Goal: Register for event/course

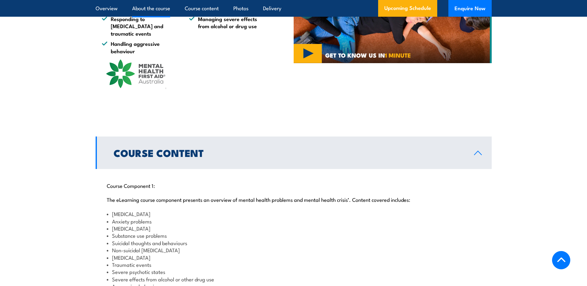
scroll to position [619, 0]
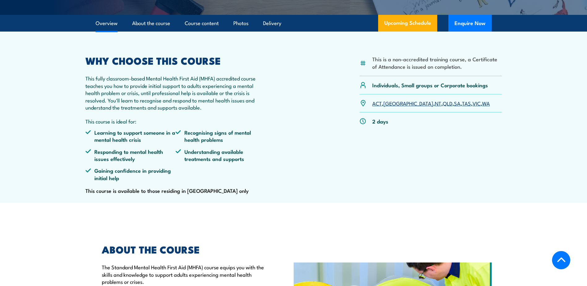
scroll to position [186, 0]
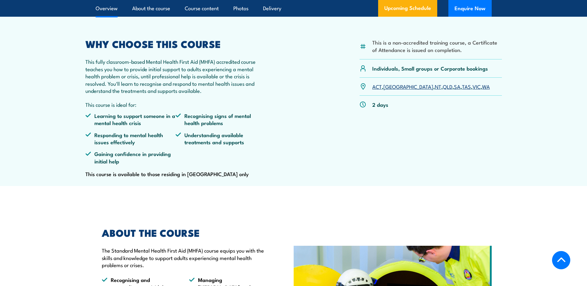
click at [454, 90] on link "SA" at bounding box center [457, 86] width 6 height 7
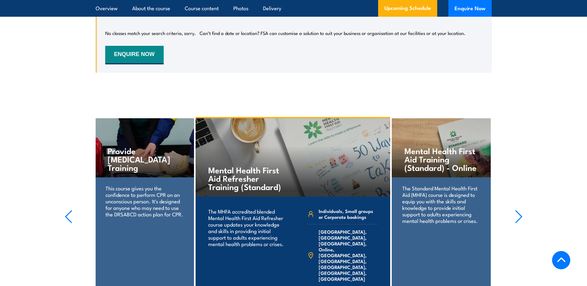
scroll to position [1238, 0]
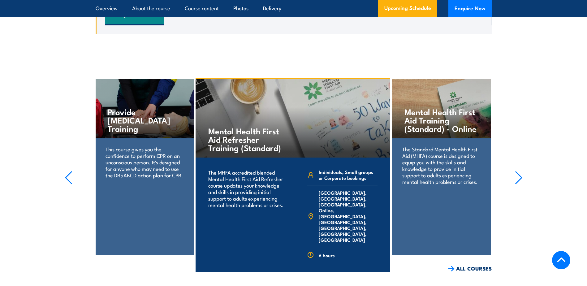
click at [359, 273] on link "COURSE DETAILS" at bounding box center [359, 281] width 61 height 16
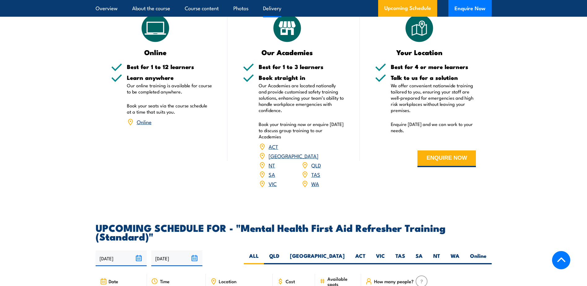
scroll to position [928, 0]
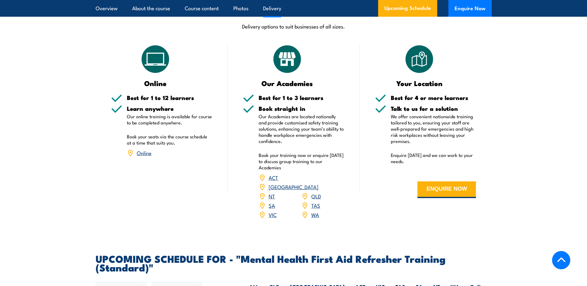
click at [271, 209] on link "SA" at bounding box center [272, 204] width 6 height 7
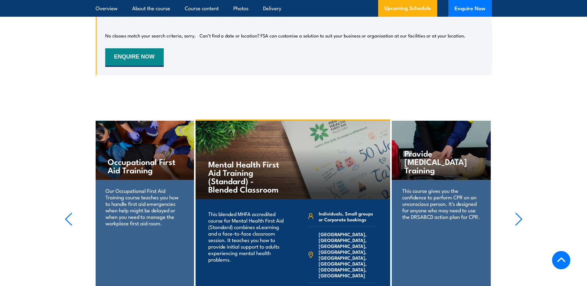
scroll to position [1218, 0]
